Goal: Task Accomplishment & Management: Complete application form

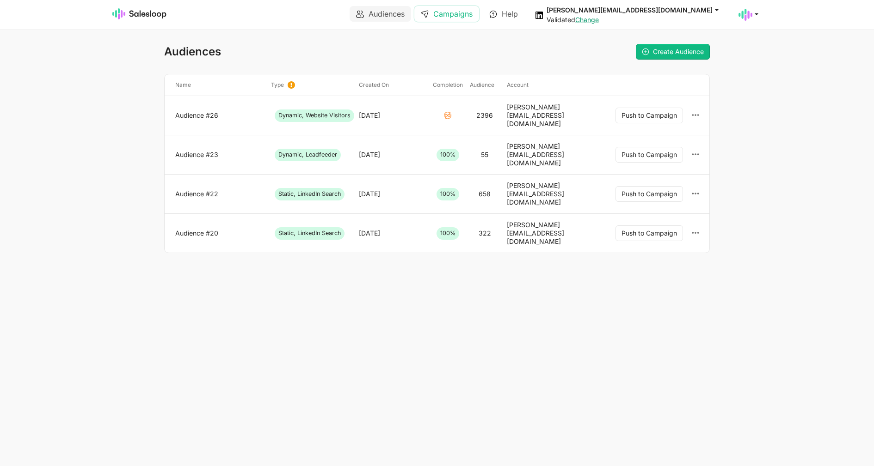
click at [463, 14] on link "Campaigns" at bounding box center [446, 14] width 65 height 16
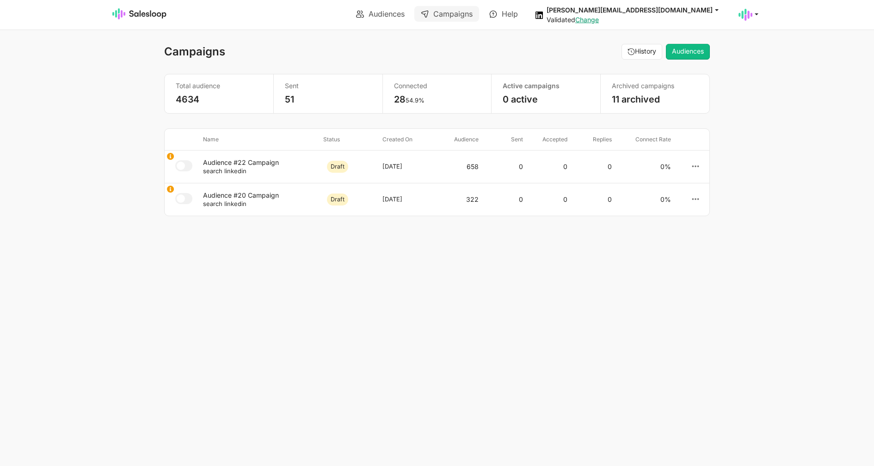
select select "21"
click at [376, 13] on link "Audiences" at bounding box center [380, 14] width 61 height 16
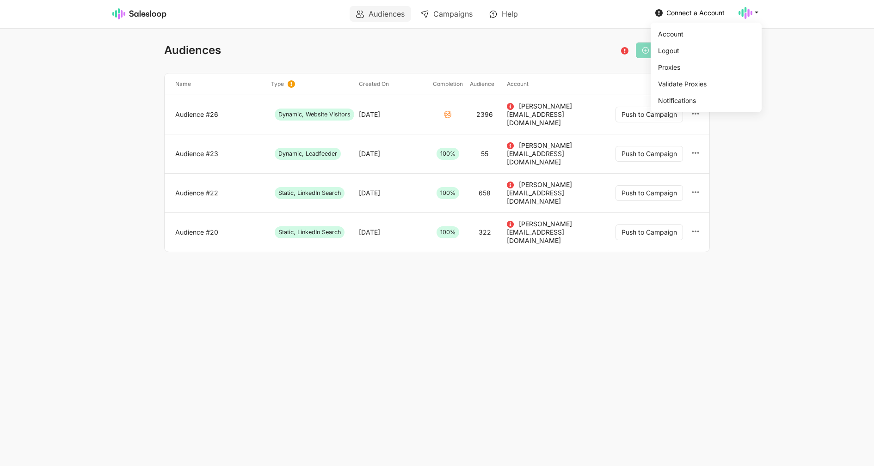
click at [742, 13] on use at bounding box center [745, 13] width 14 height 12
click at [683, 55] on link "Logout" at bounding box center [704, 51] width 100 height 16
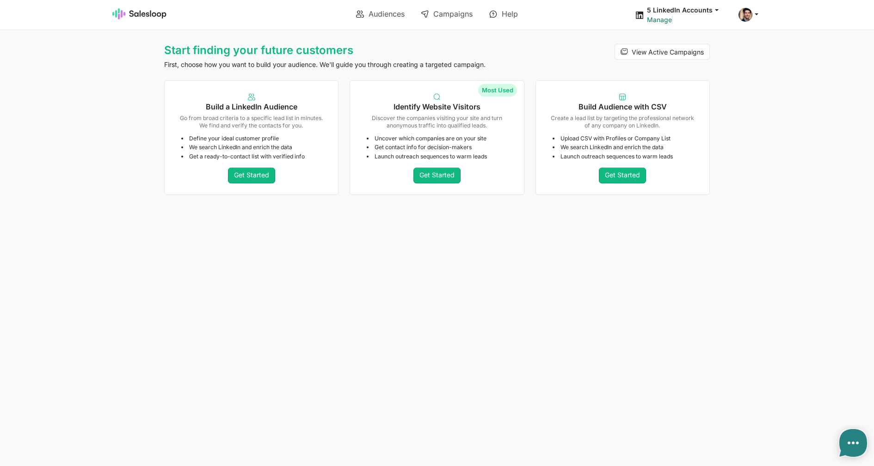
click at [660, 19] on link "Manage" at bounding box center [659, 20] width 25 height 8
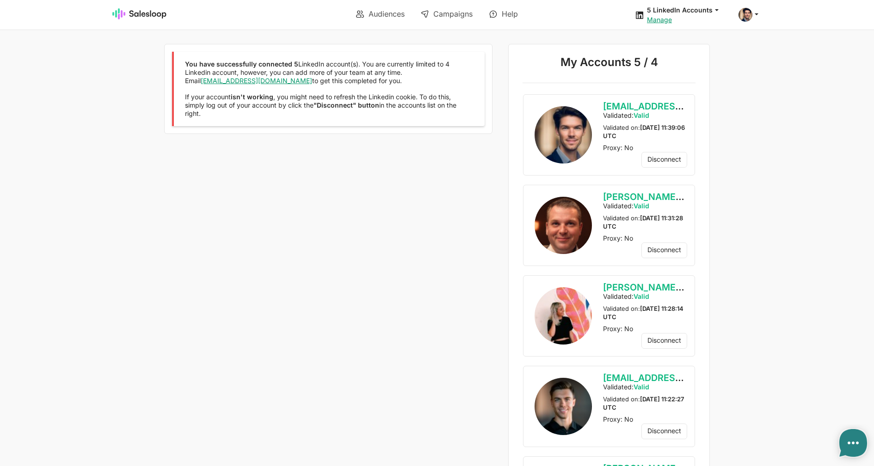
type textarea "x"
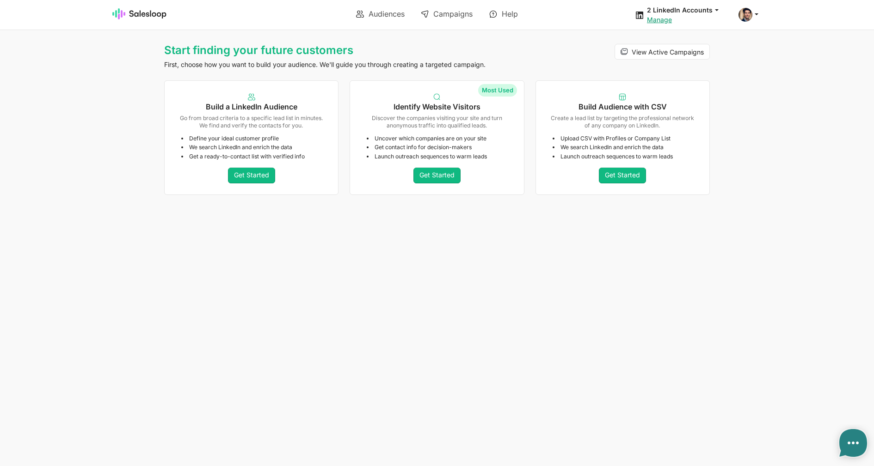
click at [353, 9] on link "Audiences" at bounding box center [380, 14] width 61 height 16
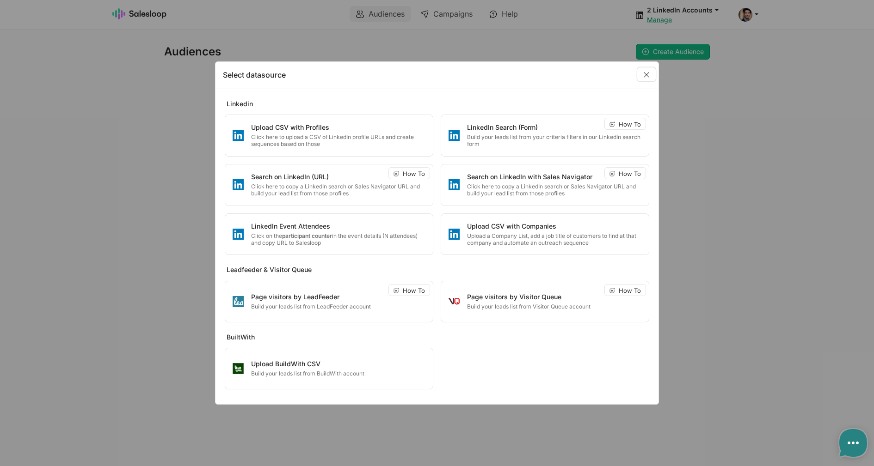
click at [648, 76] on link "Close" at bounding box center [646, 75] width 18 height 14
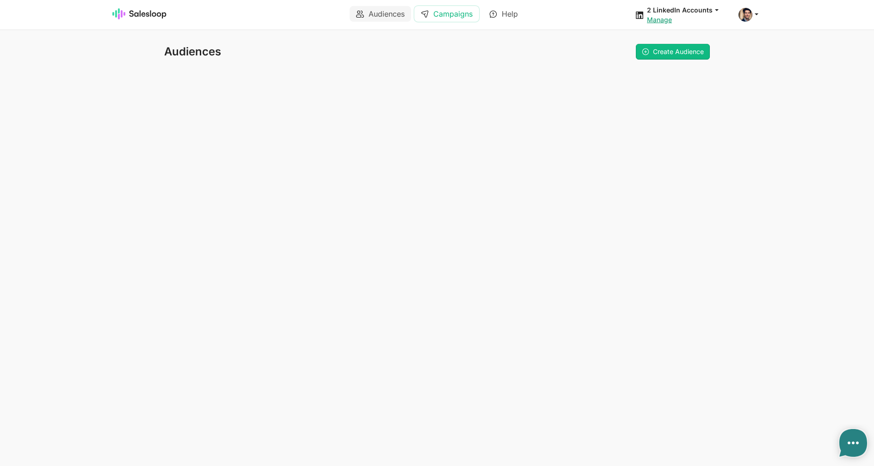
click at [434, 17] on link "Campaigns" at bounding box center [446, 14] width 65 height 16
type textarea "x"
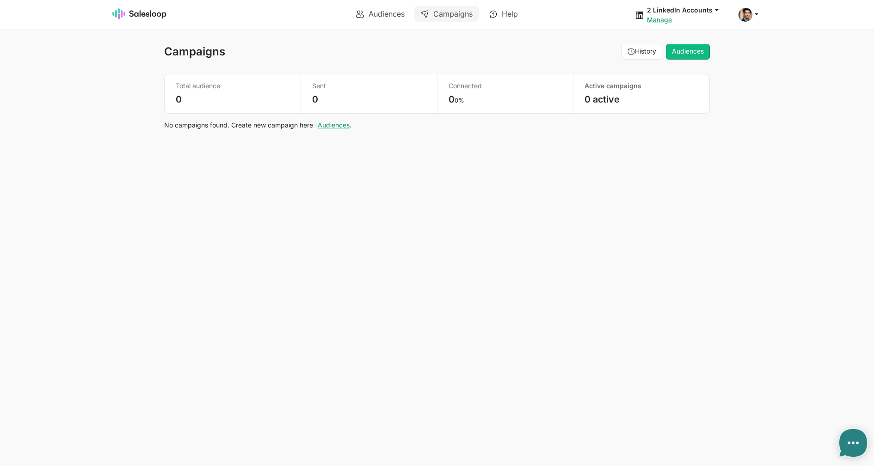
type textarea "x"
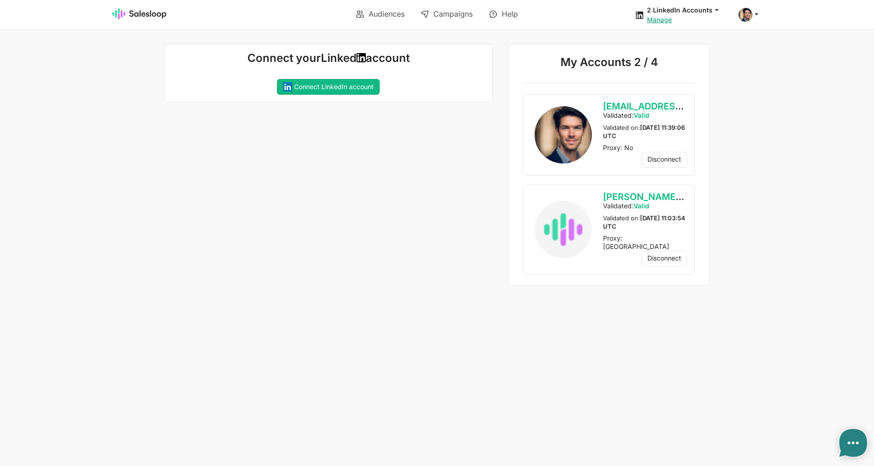
click at [340, 183] on div "Connect your Linked account Connecting your LinkedIn account... If you recently…" at bounding box center [326, 165] width 334 height 243
click at [743, 11] on span at bounding box center [745, 15] width 14 height 14
click at [422, 168] on div "Connect your Linked account Connecting your LinkedIn account... If you recently…" at bounding box center [326, 165] width 334 height 243
drag, startPoint x: 606, startPoint y: 106, endPoint x: 687, endPoint y: 200, distance: 124.2
click at [687, 111] on div "OliverWalsh151@gmail.com" at bounding box center [645, 106] width 84 height 9
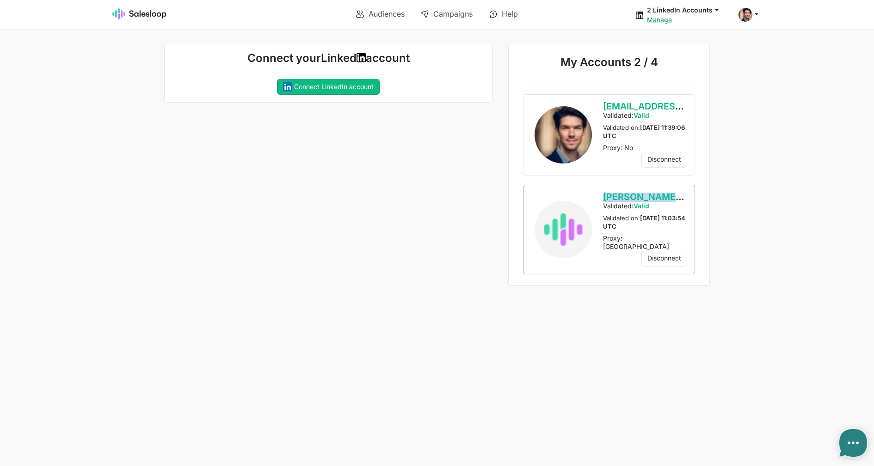
copy div "Disconnect account Do you wish to disconnect OliverWalsh151@gmail.com LinkedIn …"
click at [396, 286] on html "Audiences Campaigns Help 2 LinkedIn Accounts jobs: 8/13/2025, 3:19:10 PM Audien…" at bounding box center [437, 143] width 874 height 286
click at [749, 10] on span at bounding box center [745, 15] width 14 height 14
click at [697, 35] on link "Account" at bounding box center [704, 36] width 100 height 16
type textarea "x"
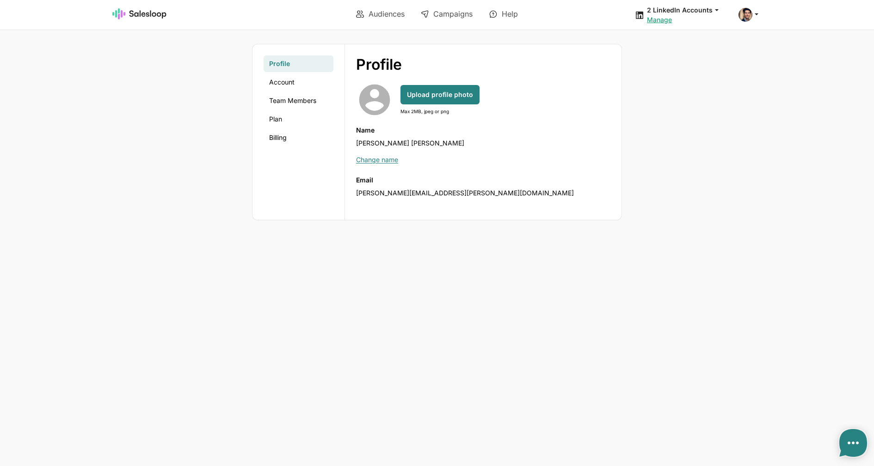
type textarea "x"
click at [421, 191] on span "john.fennessy@abstractapi.com" at bounding box center [465, 193] width 218 height 8
click at [420, 191] on span "john.fennessy@abstractapi.com" at bounding box center [465, 193] width 218 height 8
copy label "Email"
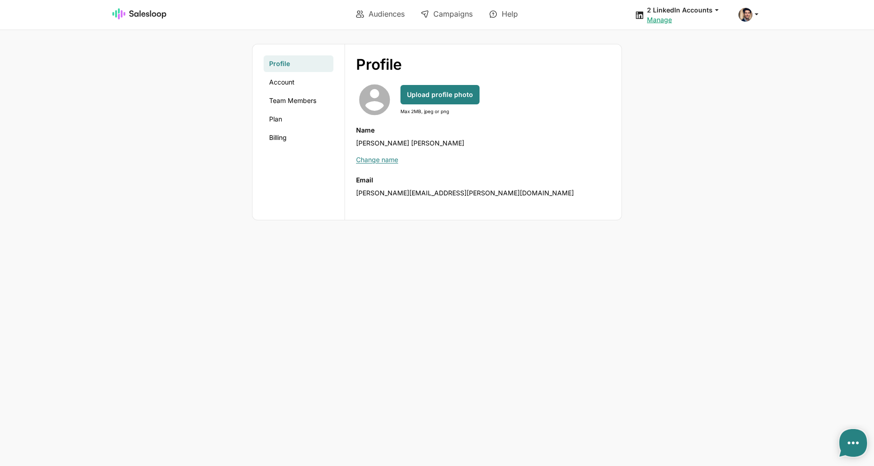
click at [772, 82] on body "Audiences Campaigns Help 2 LinkedIn Accounts jobs: 8/13/2025, 3:19:10 PM Audien…" at bounding box center [437, 233] width 874 height 466
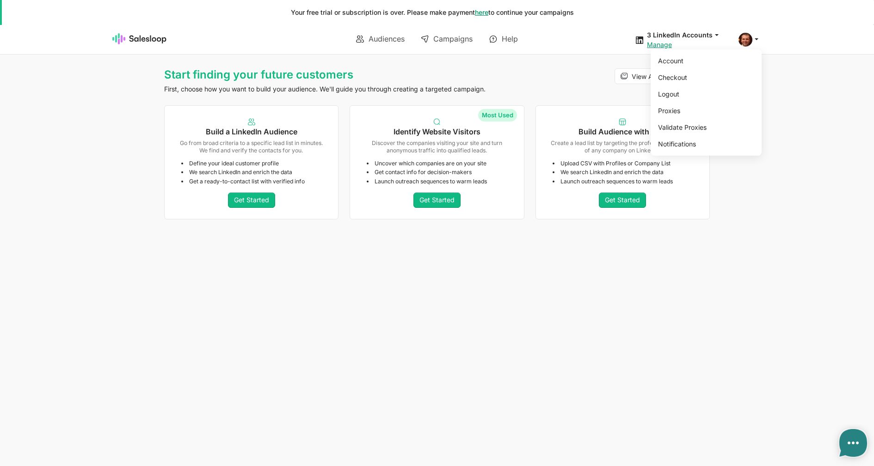
click at [756, 43] on icon at bounding box center [756, 39] width 8 height 8
click at [736, 66] on link "Account" at bounding box center [704, 61] width 100 height 16
type textarea "x"
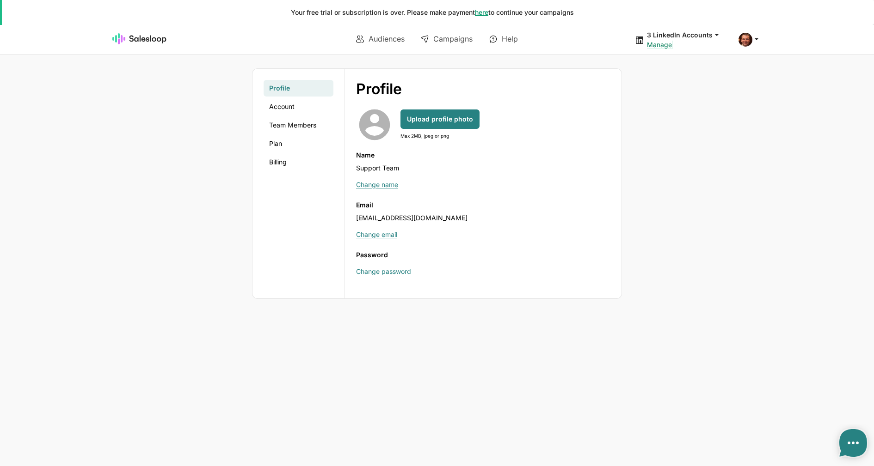
click at [659, 42] on link "Manage" at bounding box center [659, 45] width 25 height 8
type textarea "x"
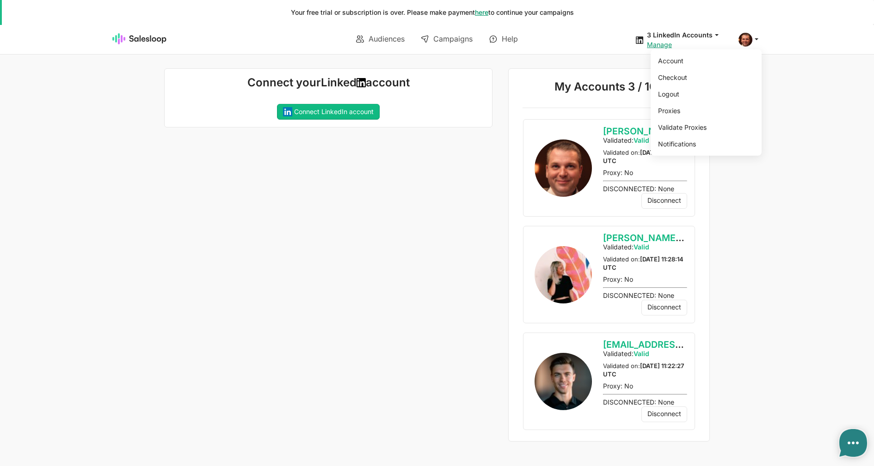
click at [753, 45] on div at bounding box center [749, 40] width 23 height 14
click at [681, 94] on link "Logout" at bounding box center [704, 94] width 100 height 16
type textarea "x"
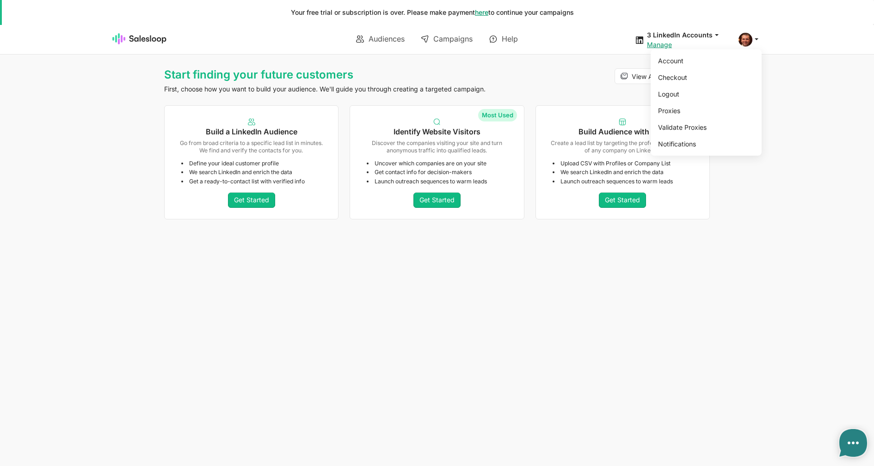
click at [751, 41] on span at bounding box center [745, 40] width 14 height 14
click at [685, 95] on link "Logout" at bounding box center [704, 94] width 100 height 16
type textarea "x"
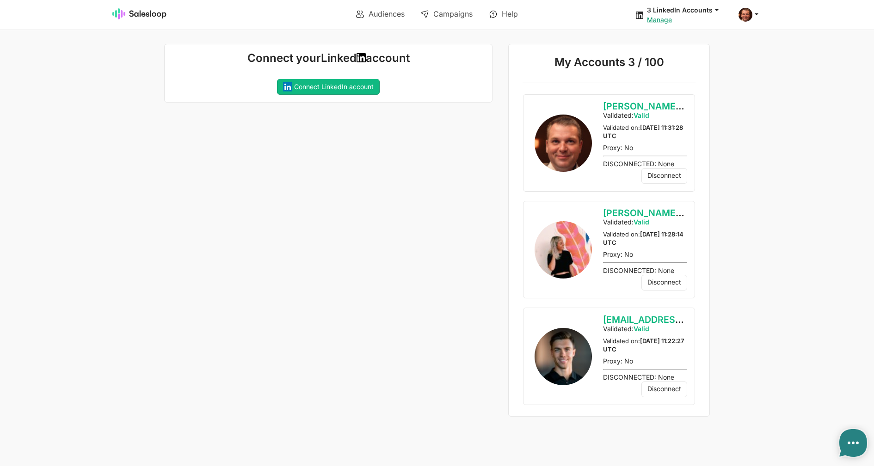
click at [383, 12] on link "Audiences" at bounding box center [380, 14] width 61 height 16
type textarea "x"
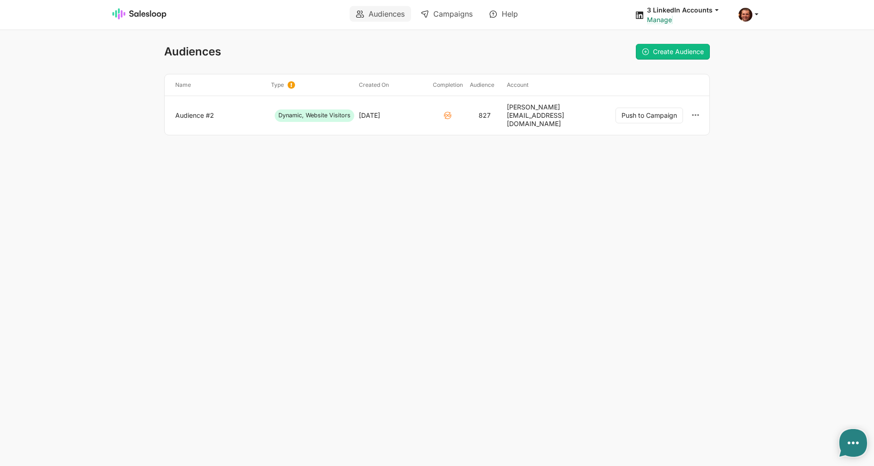
click at [664, 20] on link "Manage" at bounding box center [659, 20] width 25 height 8
type textarea "x"
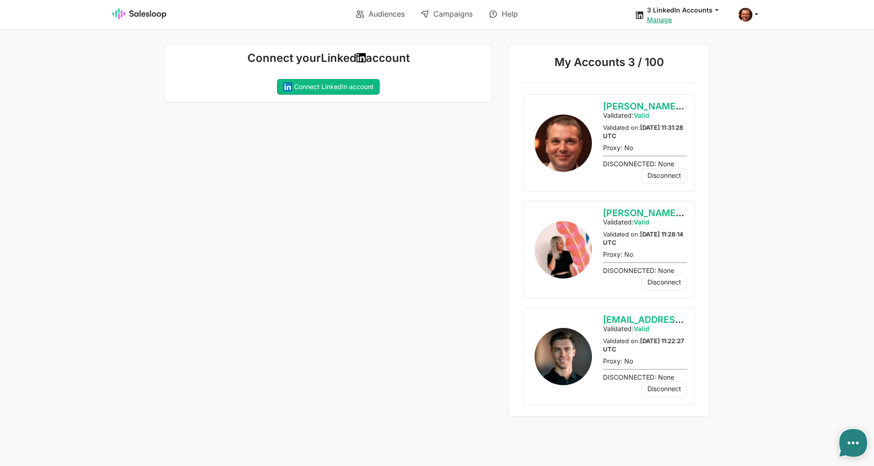
click at [806, 259] on body "Audiences Campaigns Help 3 LinkedIn Accounts jobs: [DATE] 11:10:08 AM Audience:…" at bounding box center [437, 208] width 874 height 417
click at [379, 20] on link "Audiences" at bounding box center [380, 14] width 61 height 16
type textarea "x"
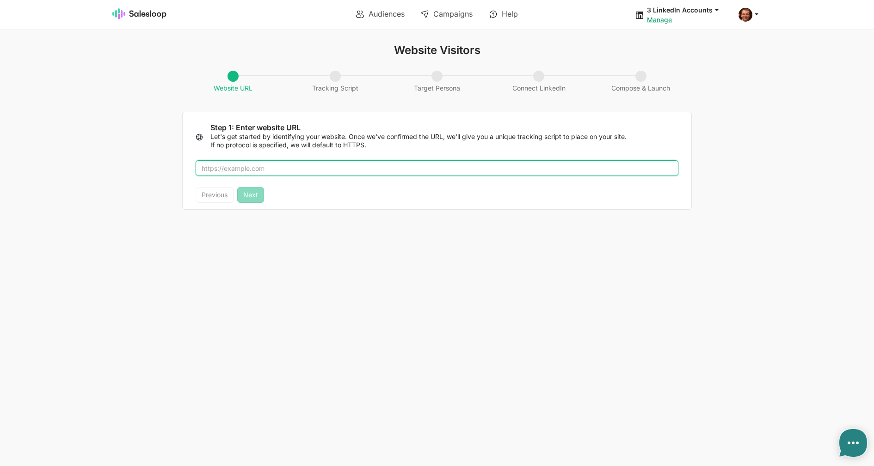
click at [366, 167] on input "text" at bounding box center [437, 168] width 483 height 16
type input "[DOMAIN_NAME]"
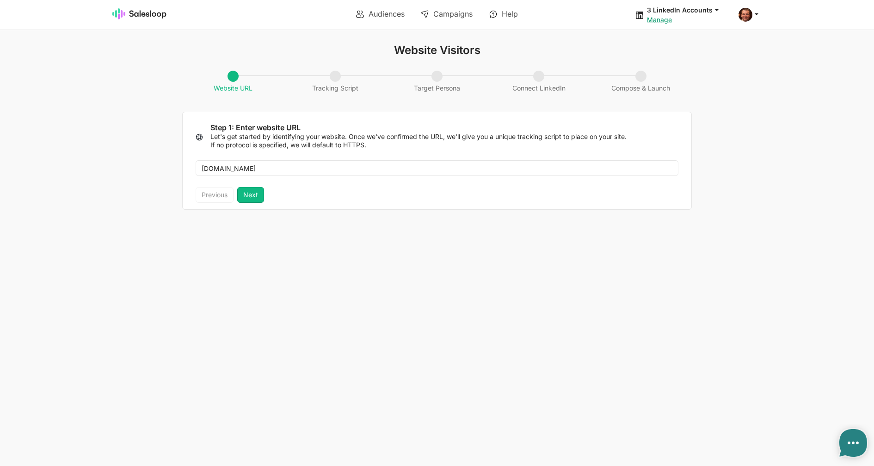
type textarea "<script> !function(i,s,o,g,r,a,m){i.Ip2cObject=o;i[o]||(i[o]=function(){ (i[o].…"
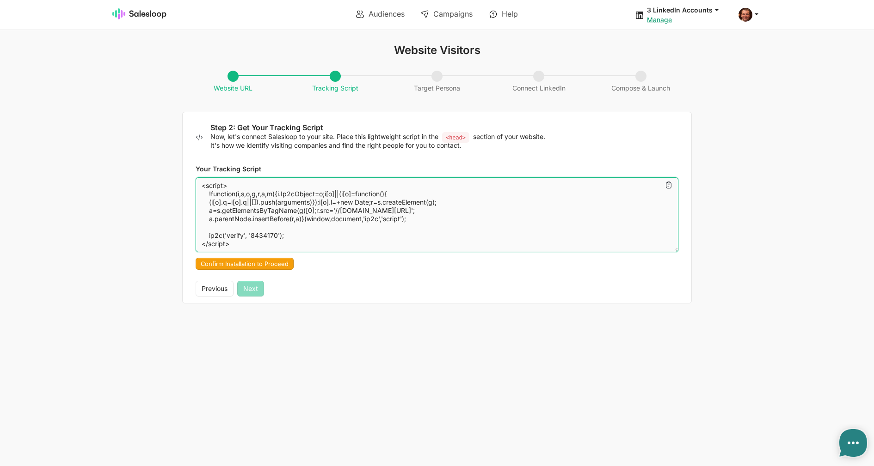
click at [269, 238] on textarea "<script> !function(i,s,o,g,r,a,m){i.Ip2cObject=o;i[o]||(i[o]=function(){ (i[o].…" at bounding box center [437, 215] width 483 height 75
click at [391, 211] on textarea "<script> !function(i,s,o,g,r,a,m){i.Ip2cObject=o;i[o]||(i[o]=function(){ (i[o].…" at bounding box center [437, 215] width 483 height 75
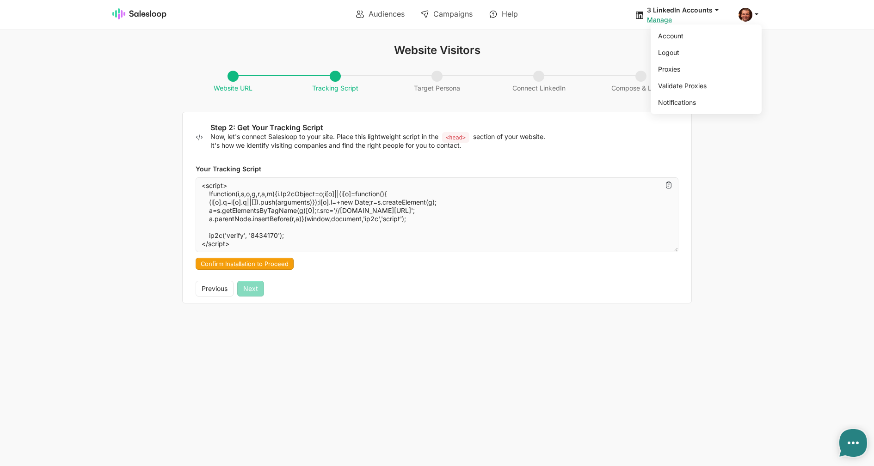
click at [751, 16] on span at bounding box center [745, 15] width 14 height 14
click at [683, 55] on link "Logout" at bounding box center [704, 53] width 100 height 16
type textarea "x"
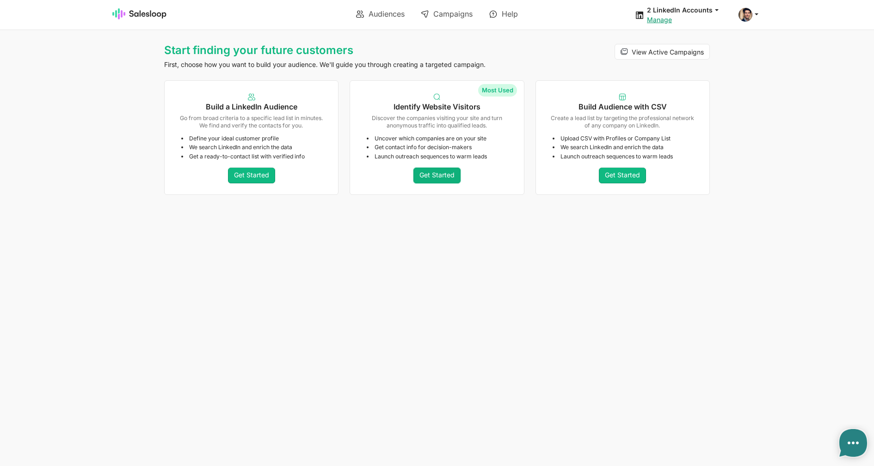
click at [439, 176] on link "Get Started" at bounding box center [436, 176] width 47 height 16
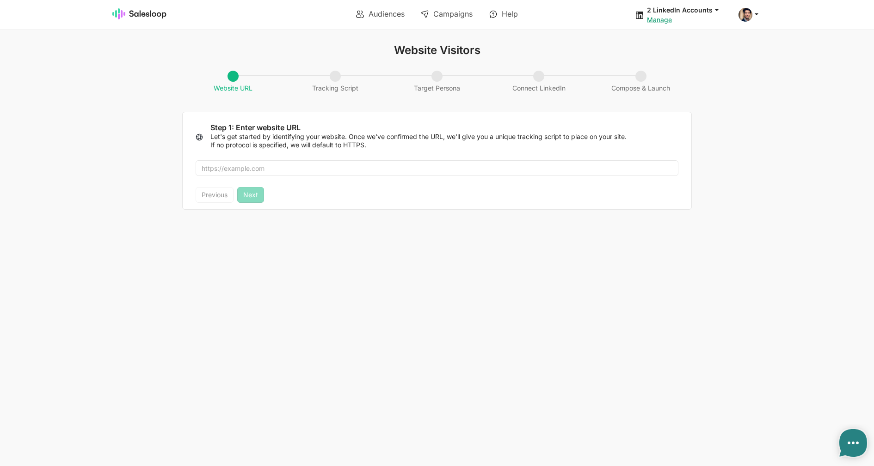
type textarea "x"
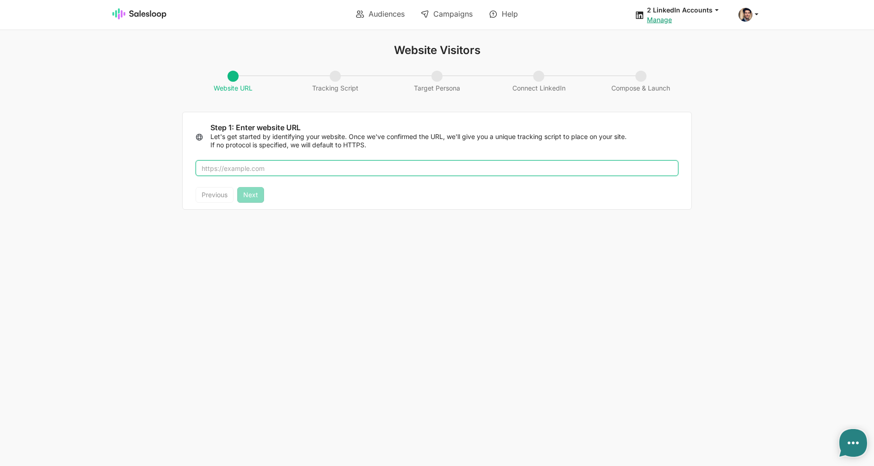
click at [291, 161] on input "text" at bounding box center [437, 168] width 483 height 16
paste input "abstractapi"
type input "[DOMAIN_NAME]"
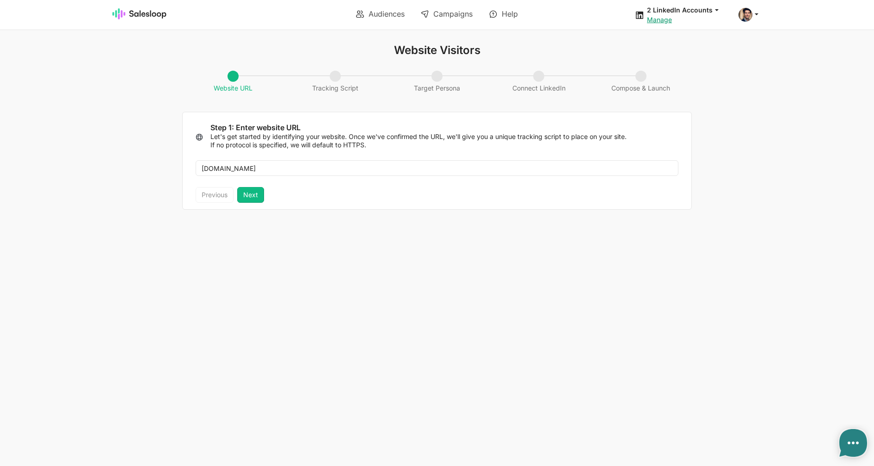
type textarea "<script> !function(i,s,o,g,r,a,m){i.Ip2cObject=o;i[o]||(i[o]=function(){ (i[o].…"
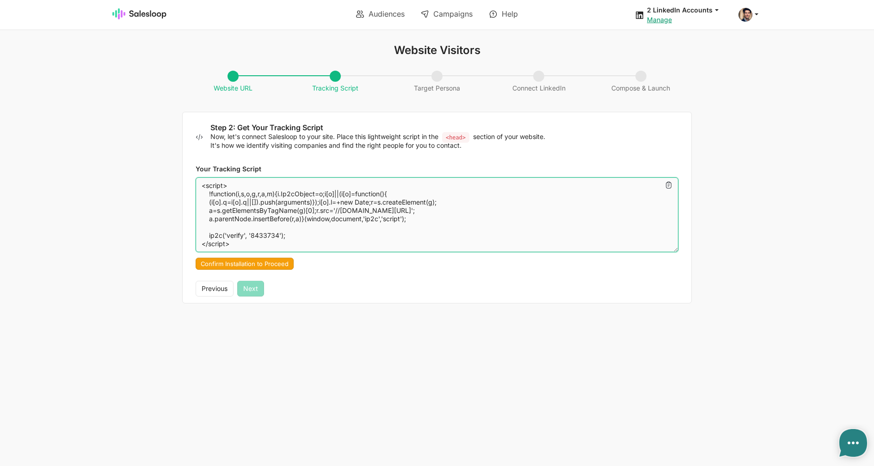
click at [253, 232] on textarea "<script> !function(i,s,o,g,r,a,m){i.Ip2cObject=o;i[o]||(i[o]=function(){ (i[o].…" at bounding box center [437, 215] width 483 height 75
click at [262, 233] on textarea "<script> !function(i,s,o,g,r,a,m){i.Ip2cObject=o;i[o]||(i[o]=function(){ (i[o].…" at bounding box center [437, 215] width 483 height 75
drag, startPoint x: 203, startPoint y: 233, endPoint x: 292, endPoint y: 233, distance: 89.2
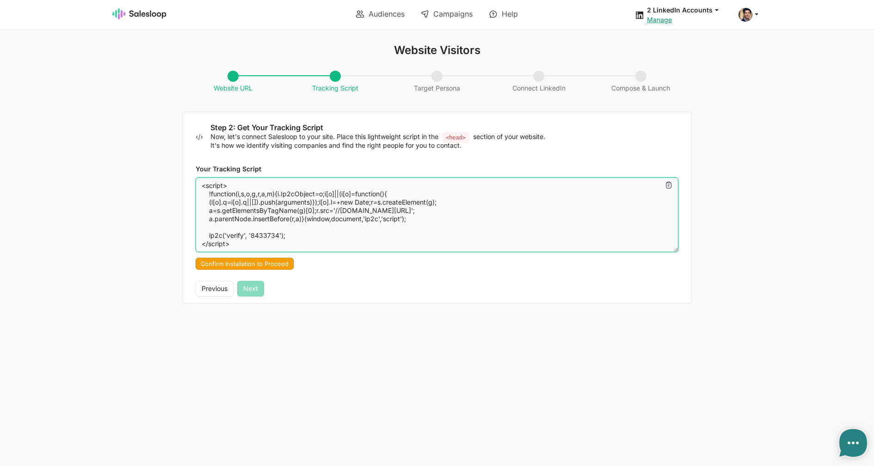
click at [292, 233] on textarea "<script> !function(i,s,o,g,r,a,m){i.Ip2cObject=o;i[o]||(i[o]=function(){ (i[o].…" at bounding box center [437, 215] width 483 height 75
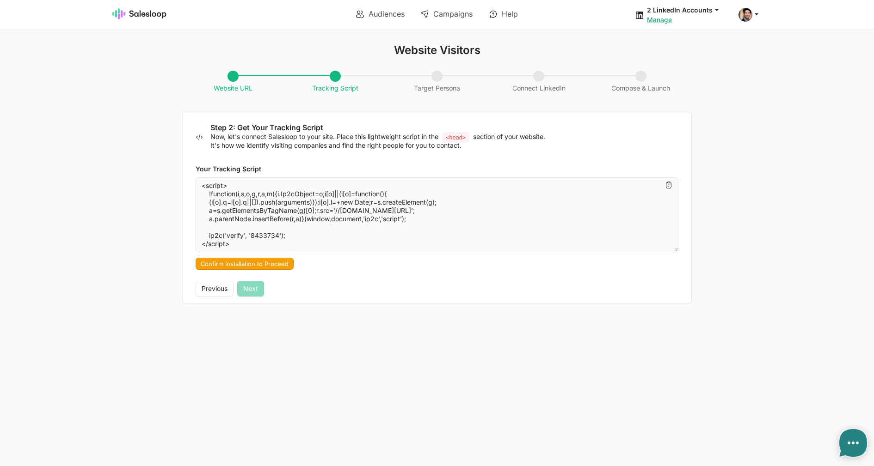
type textarea "x"
